Goal: Transaction & Acquisition: Purchase product/service

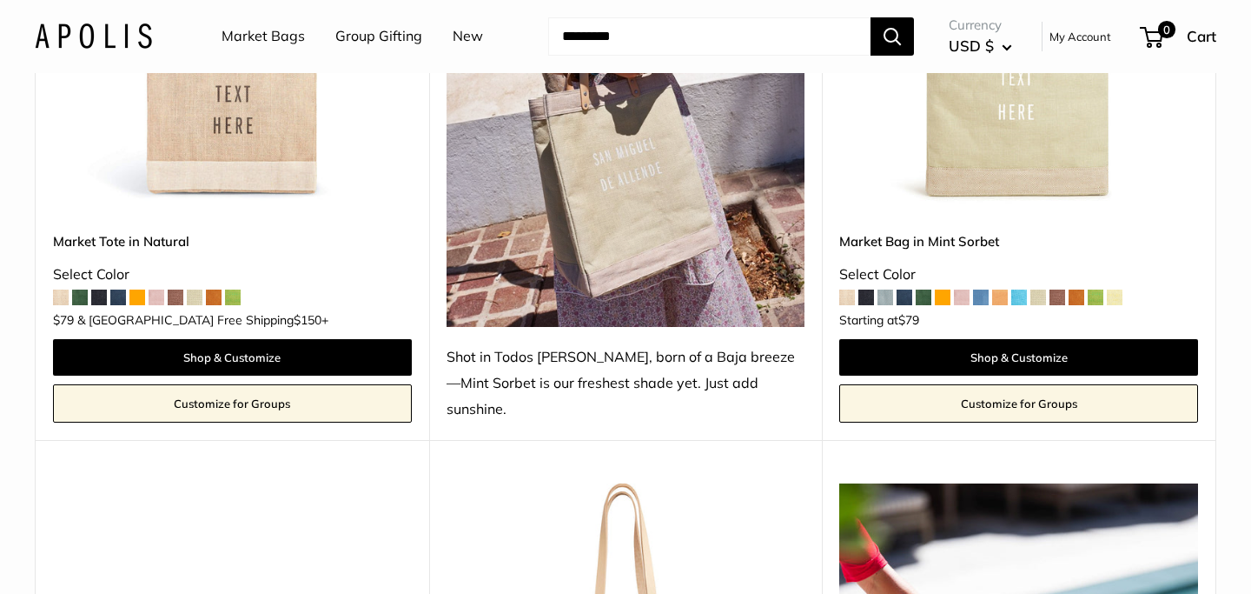
scroll to position [1137, 0]
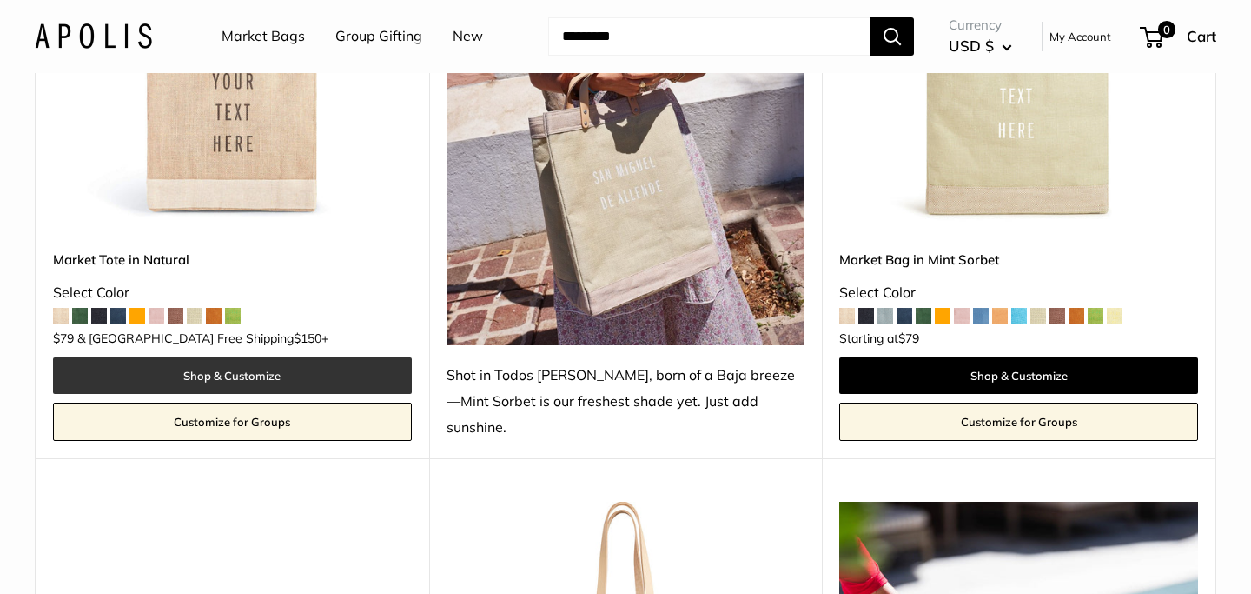
click at [222, 357] on link "Shop & Customize" at bounding box center [232, 375] width 359 height 36
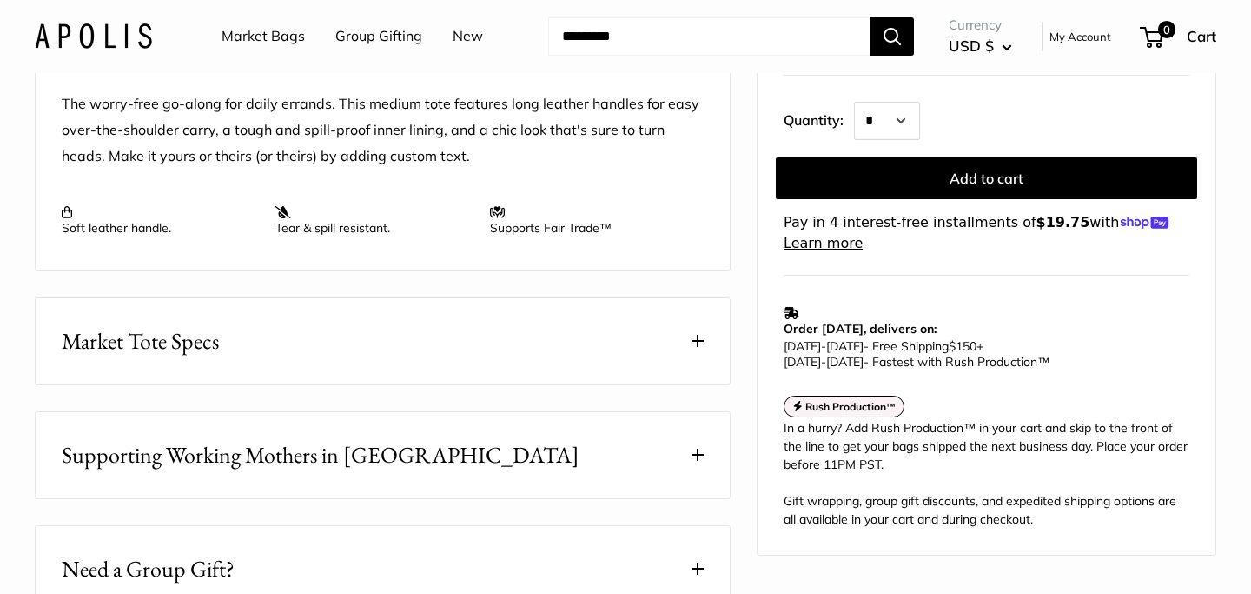
scroll to position [693, 0]
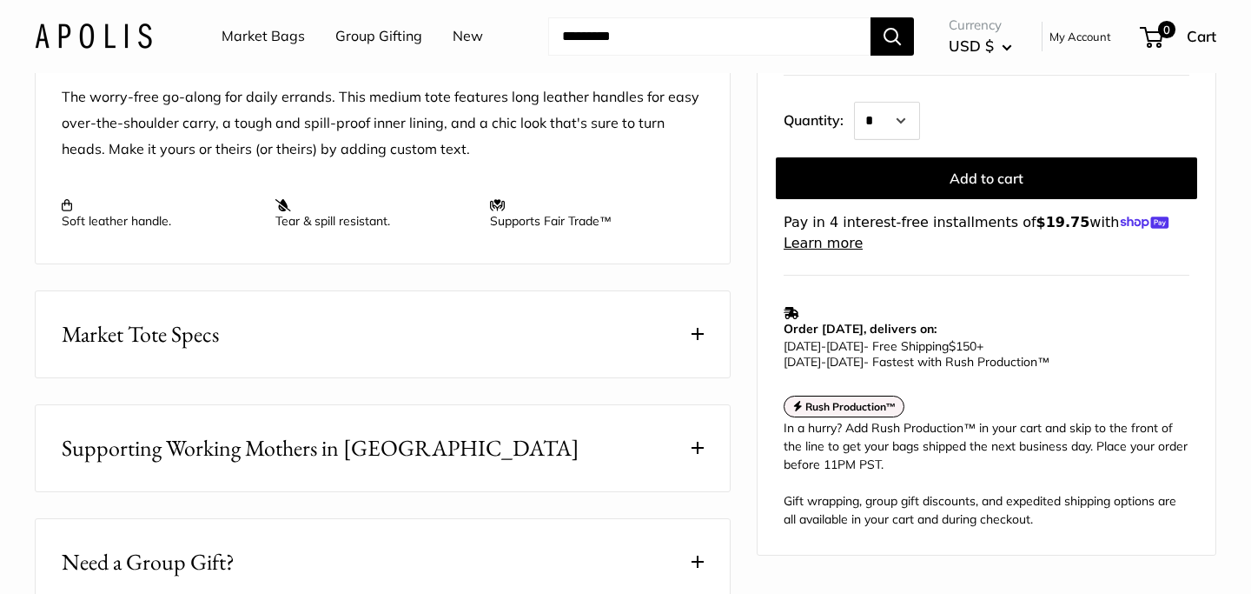
click at [701, 339] on span at bounding box center [698, 334] width 12 height 12
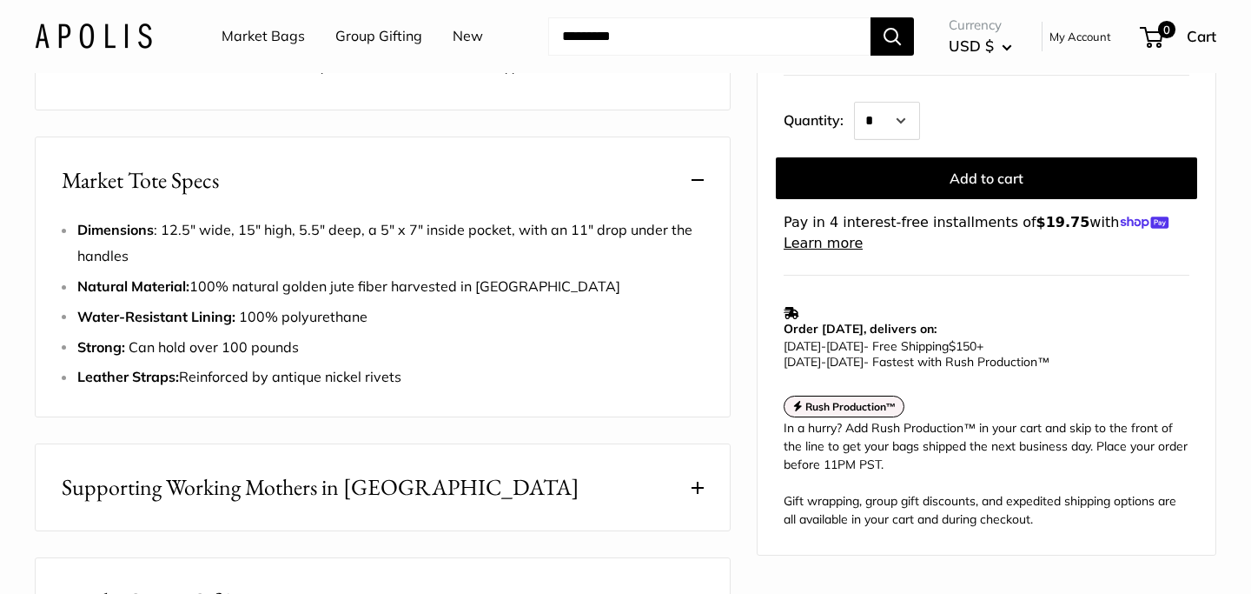
scroll to position [848, 0]
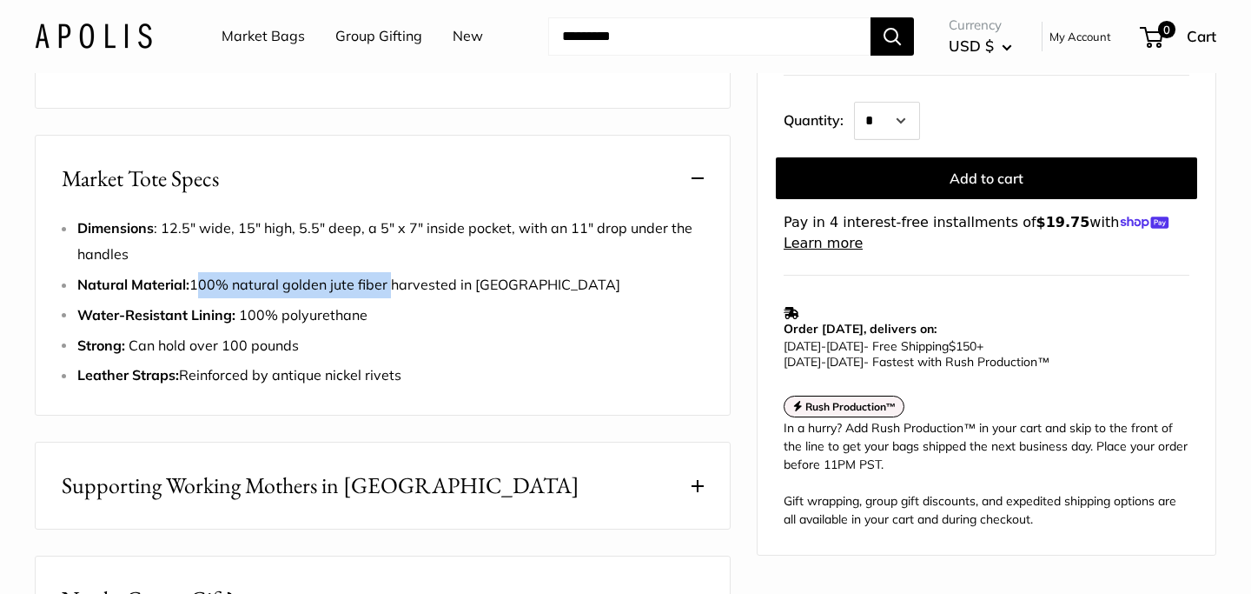
drag, startPoint x: 196, startPoint y: 288, endPoint x: 388, endPoint y: 291, distance: 192.1
click at [388, 291] on span "Natural Material: 100% natural golden jute fiber harvested in Bangladesh" at bounding box center [348, 283] width 543 height 17
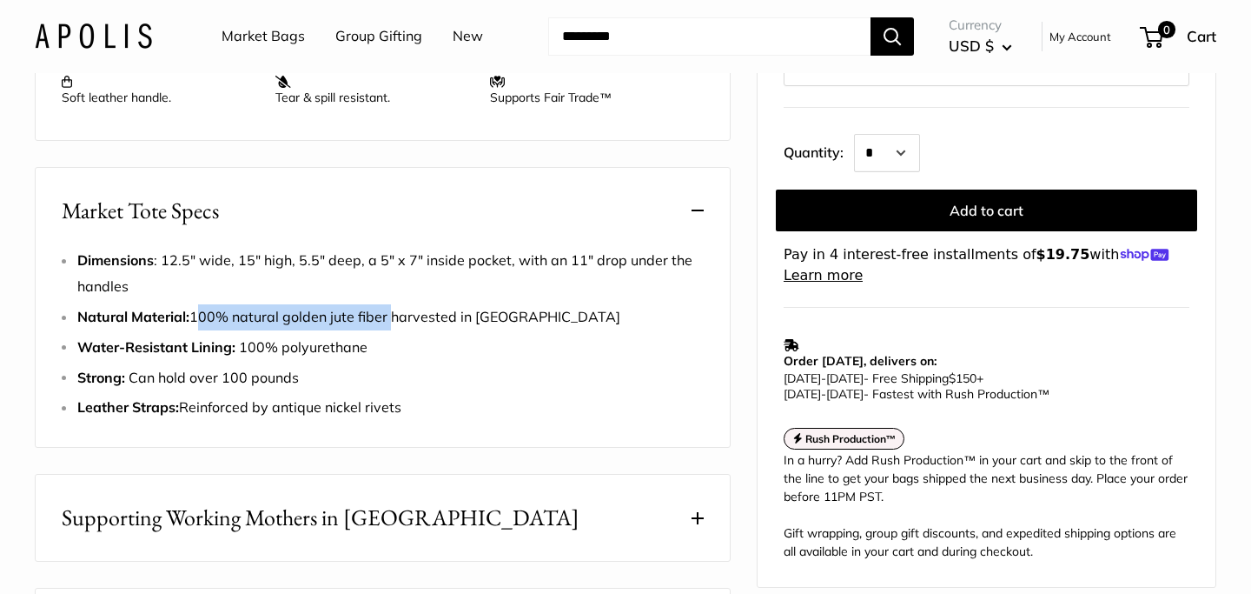
scroll to position [815, 0]
copy span "100% natural golden jute fiber"
